Goal: Find specific page/section: Find specific page/section

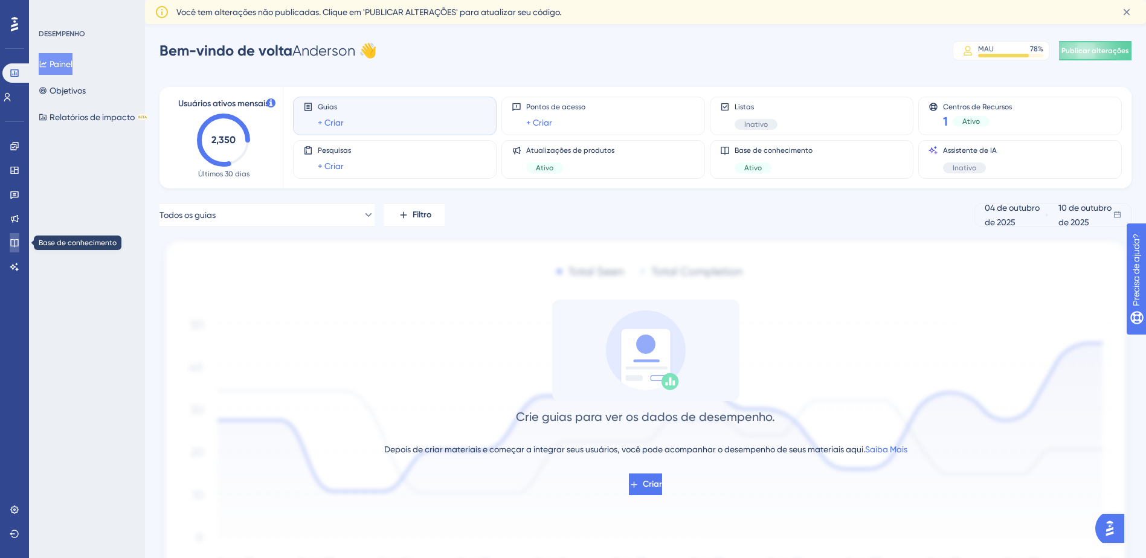
click at [18, 241] on icon at bounding box center [14, 243] width 8 height 8
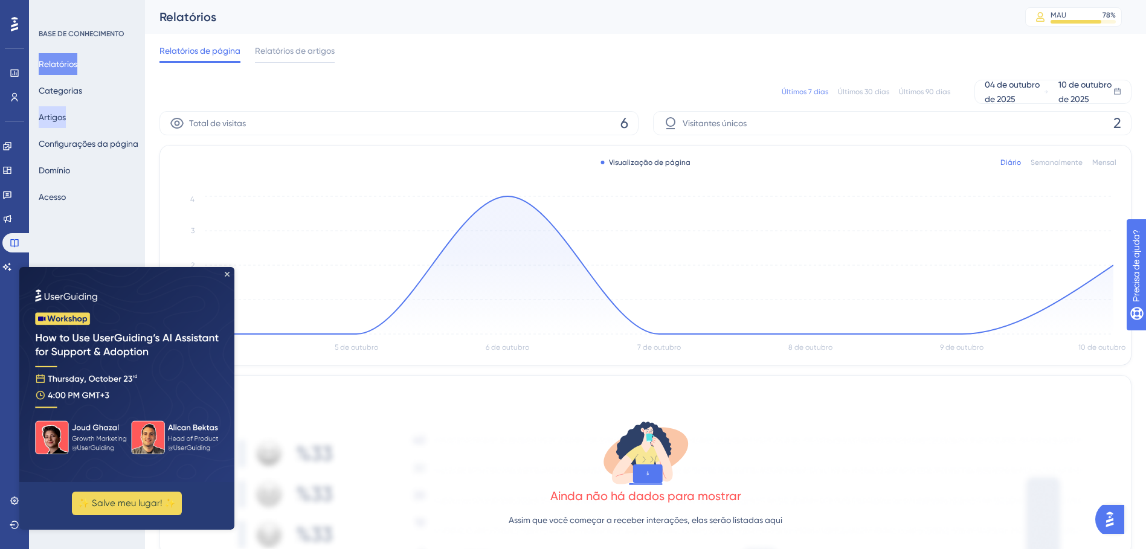
click at [60, 123] on button "Artigos" at bounding box center [52, 117] width 27 height 22
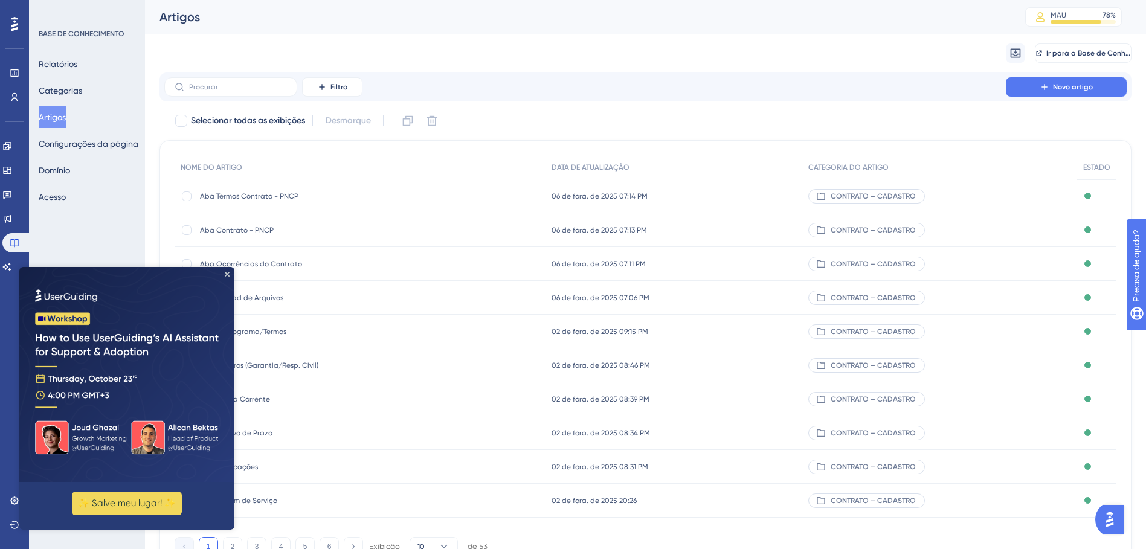
click at [223, 273] on img at bounding box center [126, 374] width 215 height 215
click at [228, 273] on icon "Fechar visualização" at bounding box center [227, 274] width 5 height 5
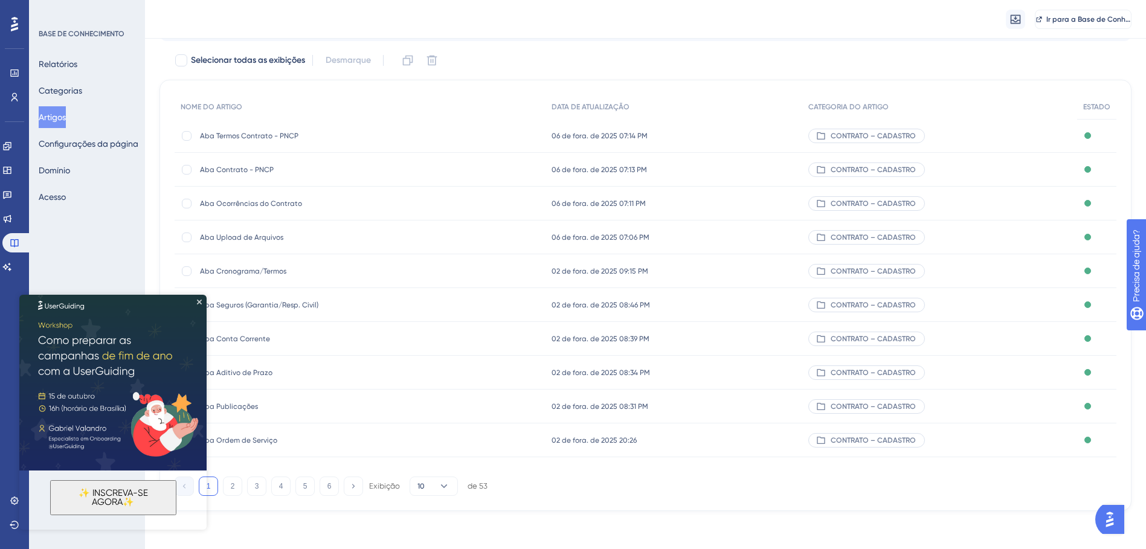
scroll to position [66, 0]
click at [196, 301] on div "✨ INSCREVA-SE AGORA✨" at bounding box center [112, 406] width 187 height 246
click at [114, 256] on div "BASE DE CONHECIMENTO Relatórios Categorias Artigos Configurações da página [PER…" at bounding box center [87, 274] width 116 height 549
click at [200, 300] on icon "Fechar visualização" at bounding box center [199, 302] width 5 height 5
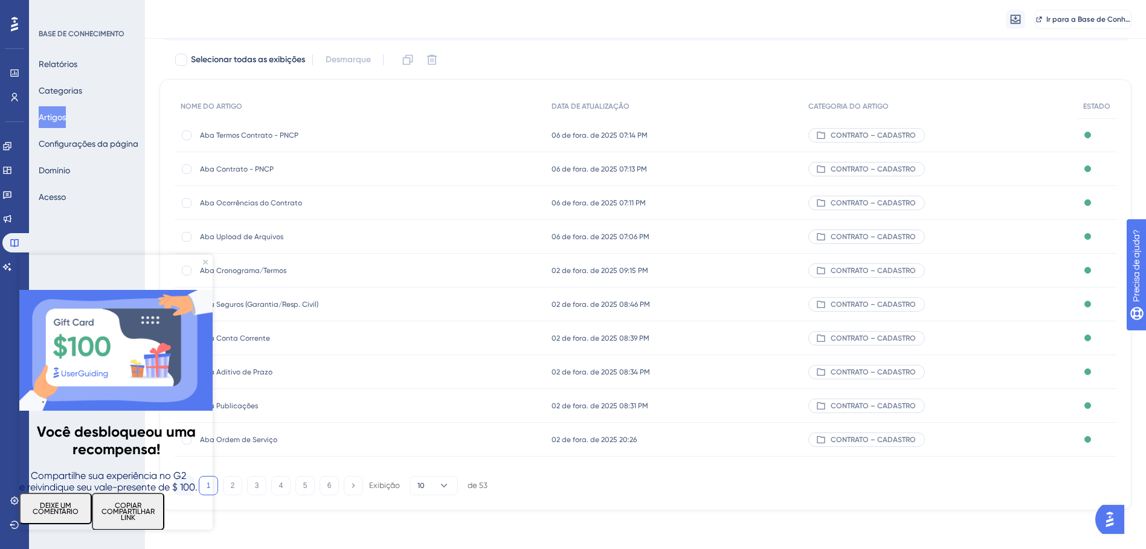
scroll to position [0, 0]
click at [205, 260] on icon "Fechar visualização" at bounding box center [205, 261] width 5 height 5
